Goal: Task Accomplishment & Management: Manage account settings

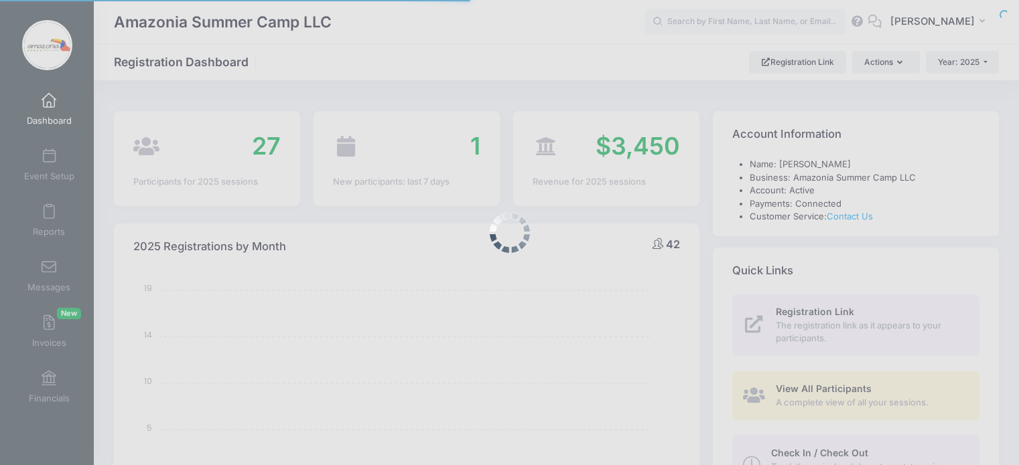
select select
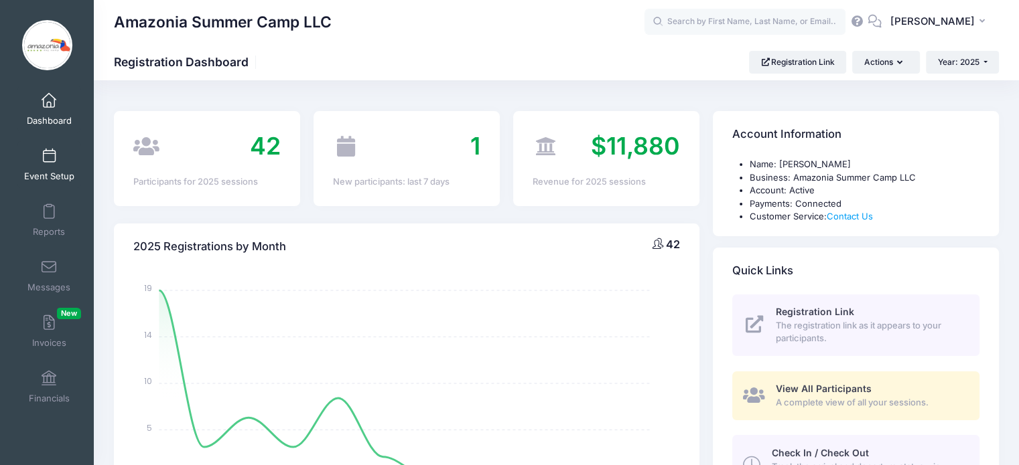
click at [49, 151] on span at bounding box center [49, 156] width 0 height 15
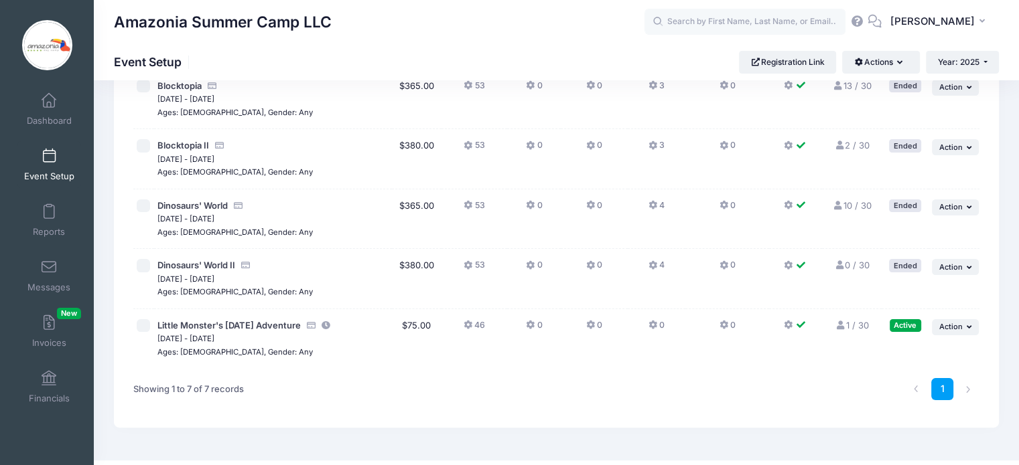
scroll to position [227, 0]
